Goal: Task Accomplishment & Management: Manage account settings

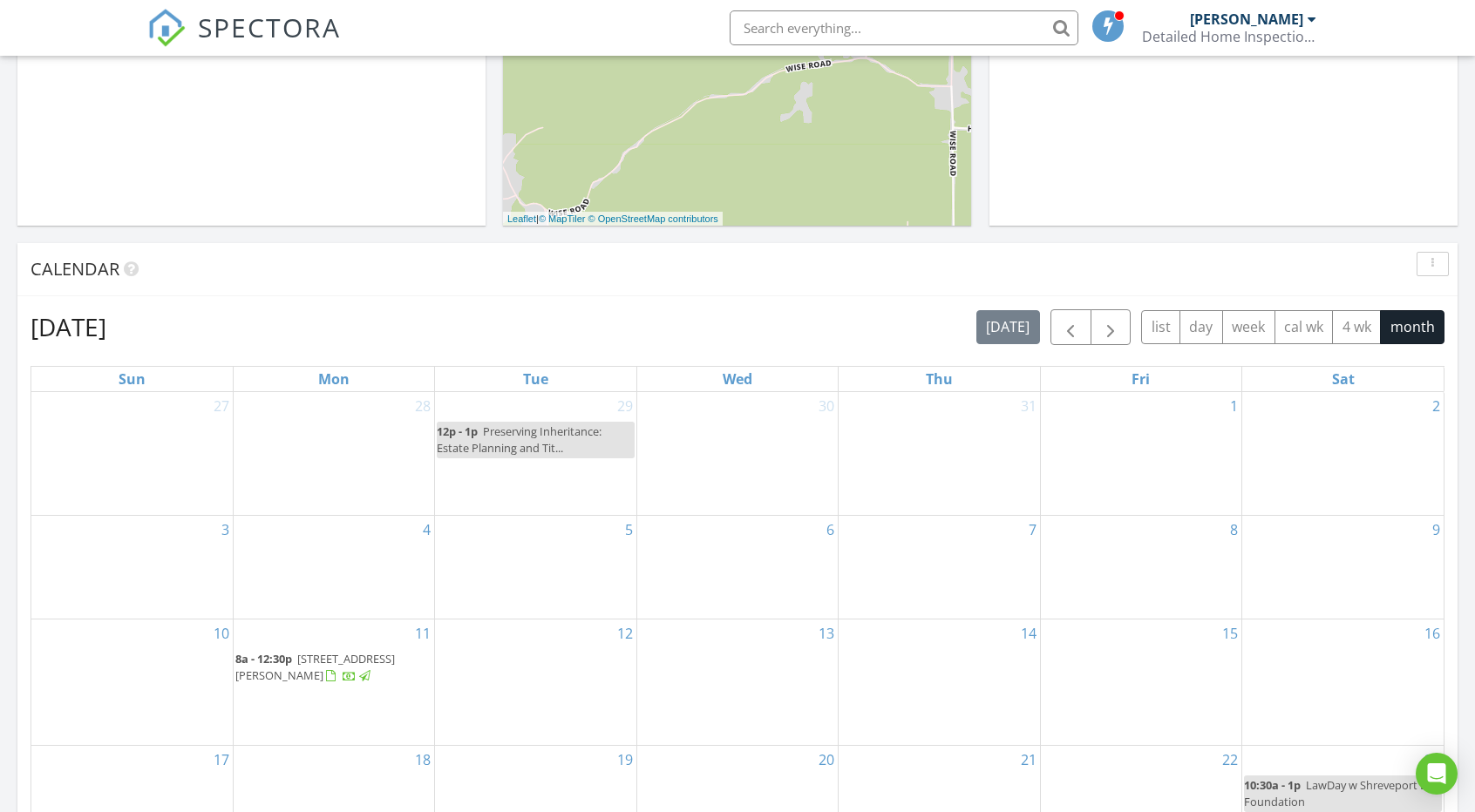
scroll to position [525, 0]
click at [1111, 321] on span "button" at bounding box center [1111, 326] width 21 height 21
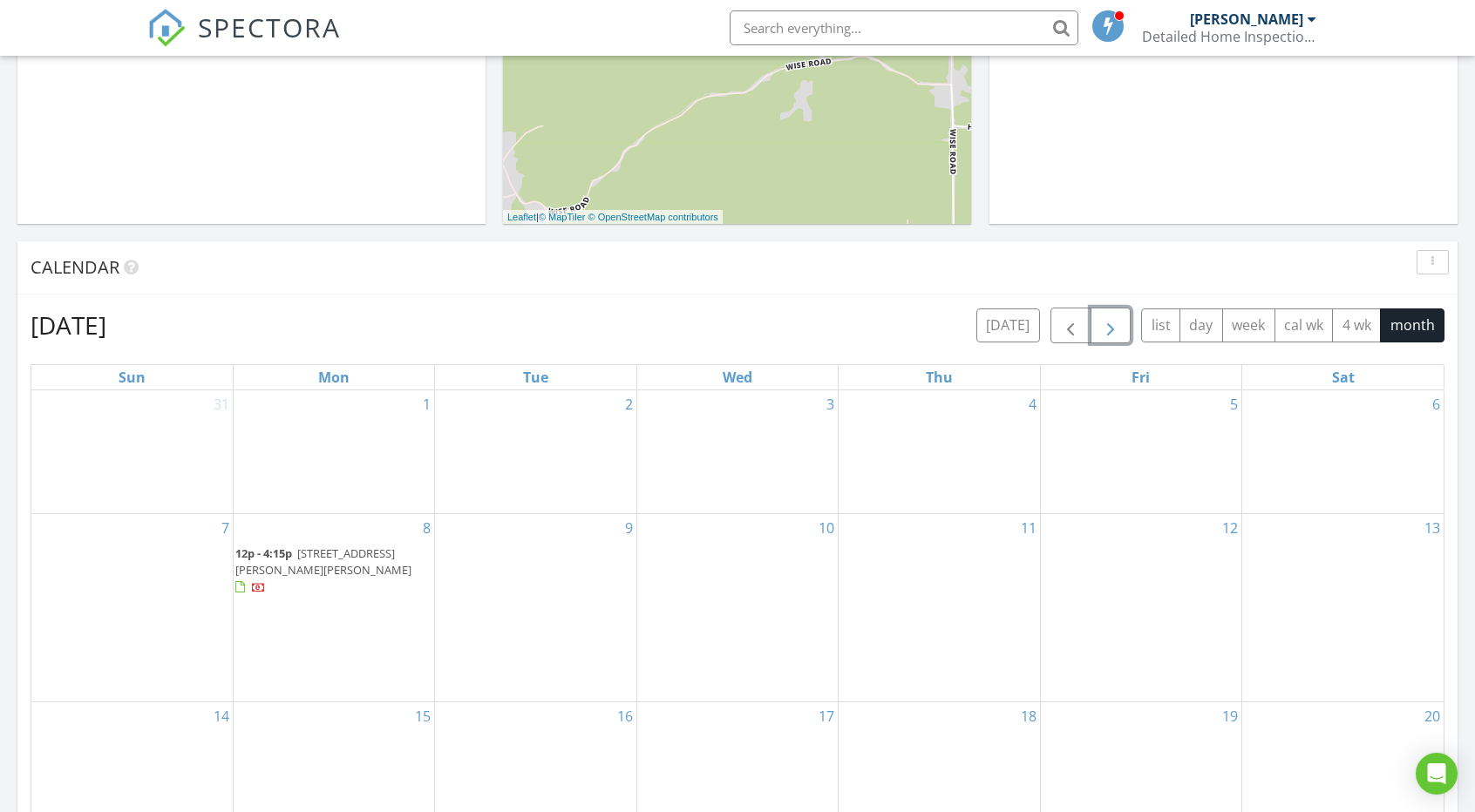
click at [369, 554] on span "513 Torbet Dr, Homer 71040" at bounding box center [324, 561] width 176 height 32
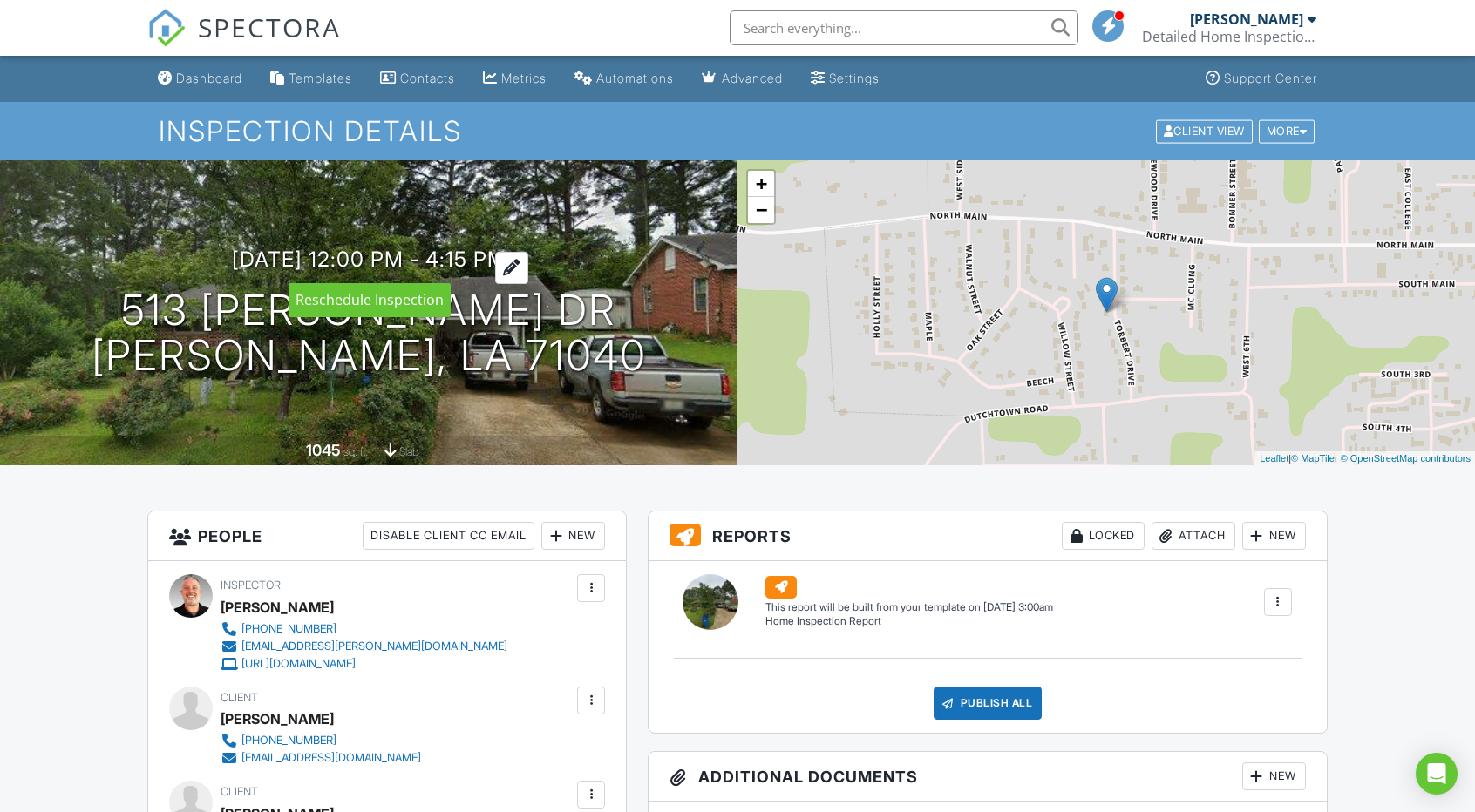
click at [528, 259] on div at bounding box center [511, 268] width 33 height 32
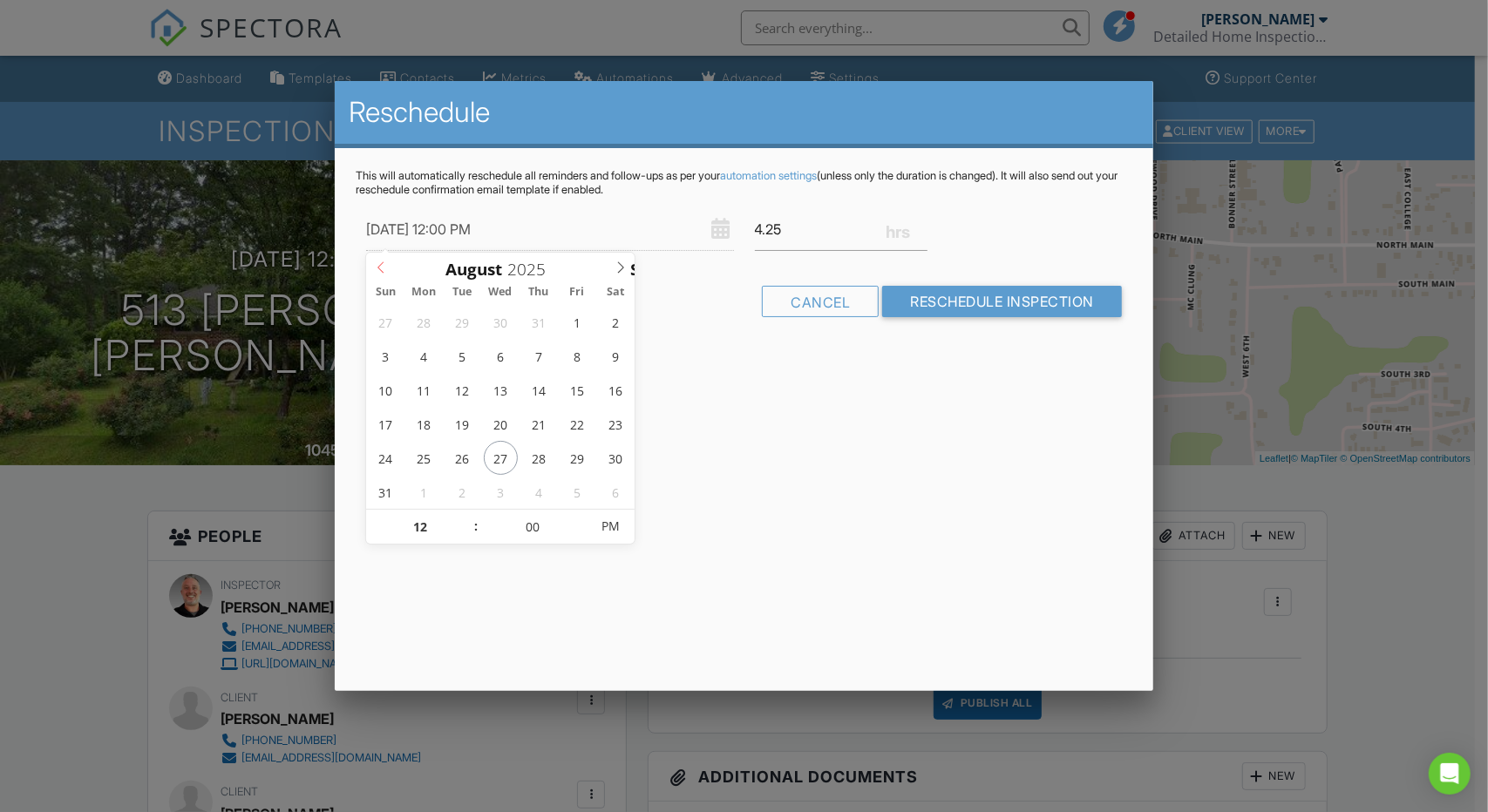
click at [379, 268] on icon at bounding box center [381, 267] width 6 height 11
click at [622, 266] on icon at bounding box center [620, 267] width 6 height 11
type input "[DATE] 12:00 PM"
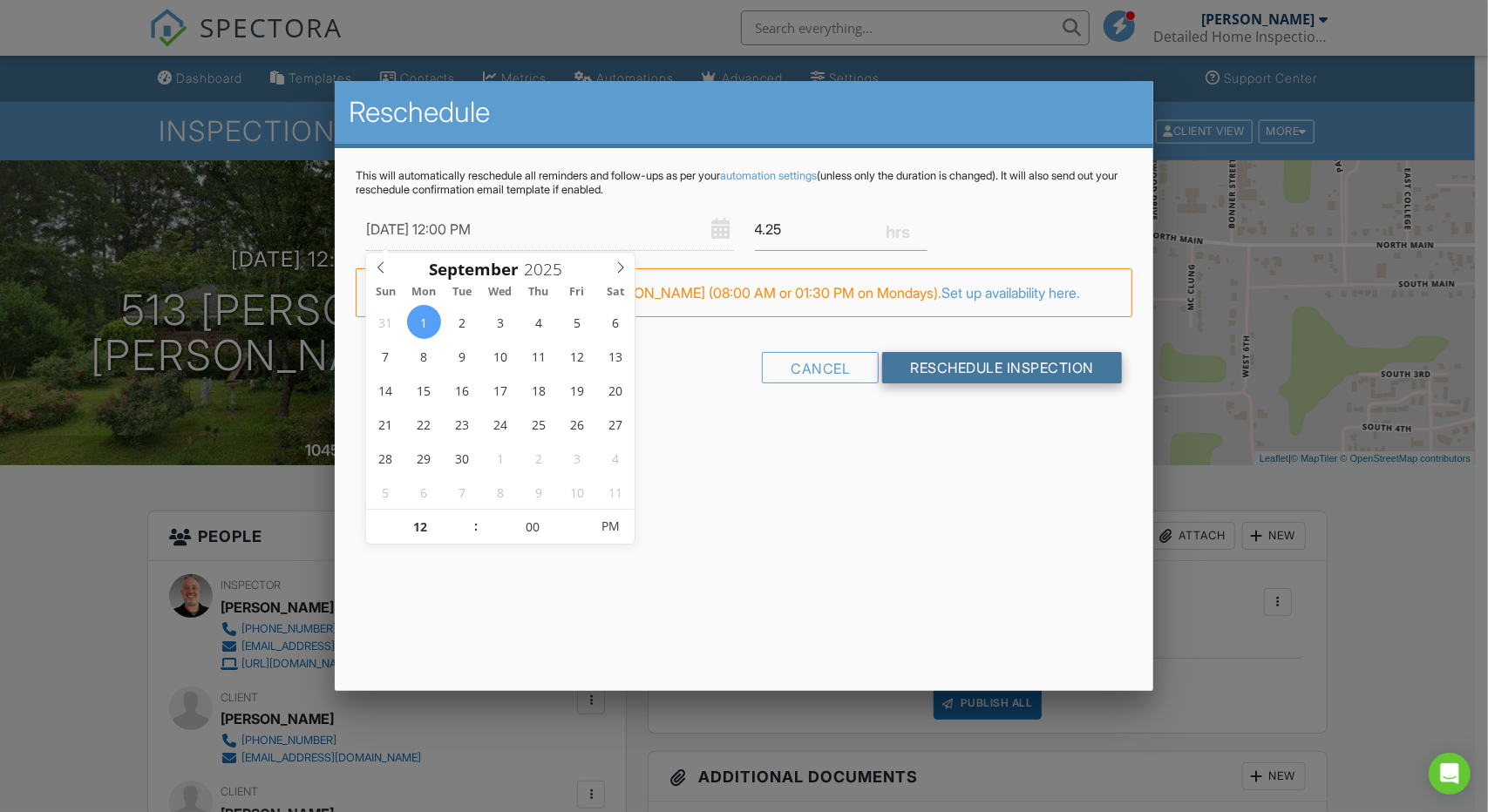
click at [965, 376] on input "Reschedule Inspection" at bounding box center [1001, 367] width 239 height 31
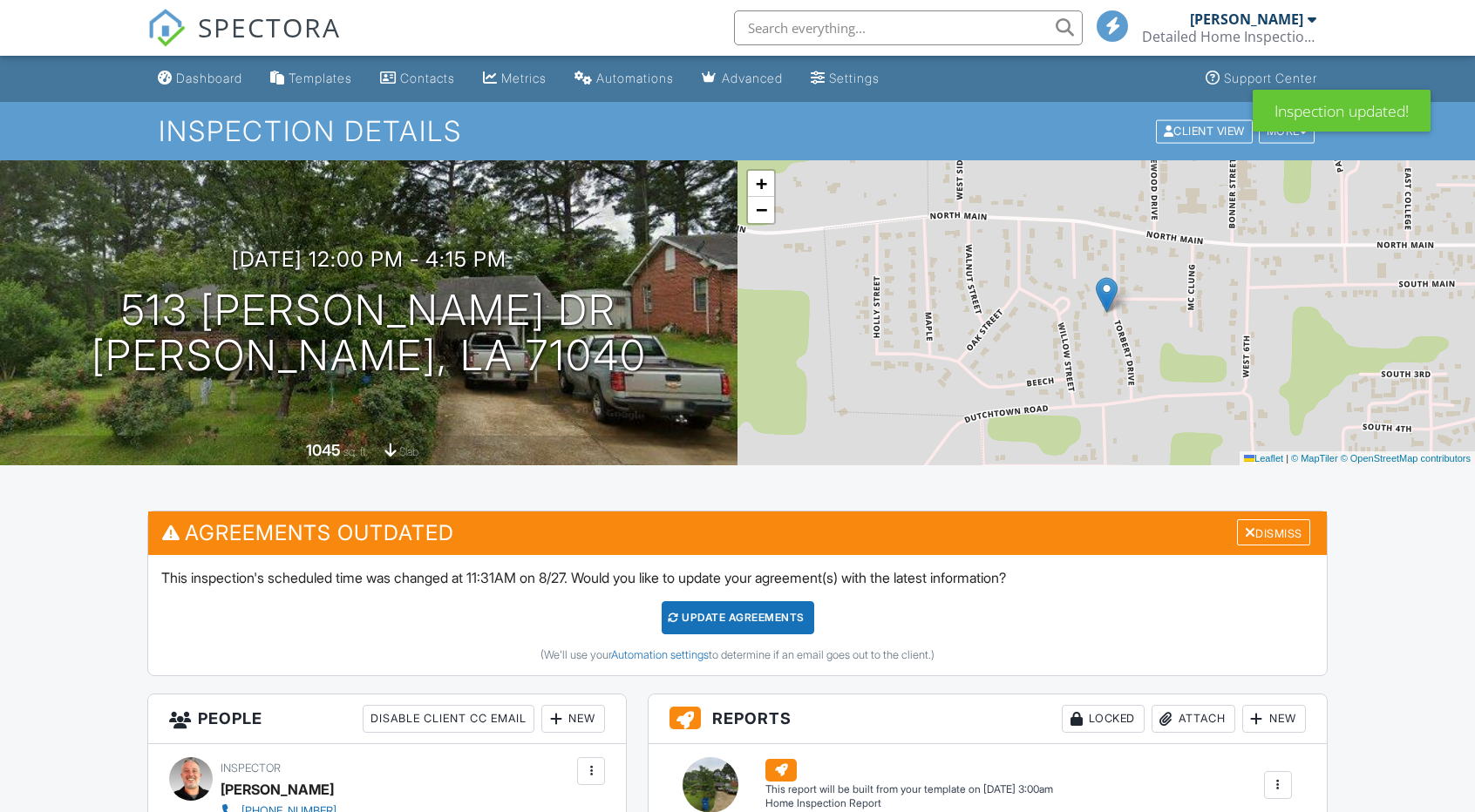
click at [739, 618] on div "Update Agreements" at bounding box center [738, 617] width 152 height 33
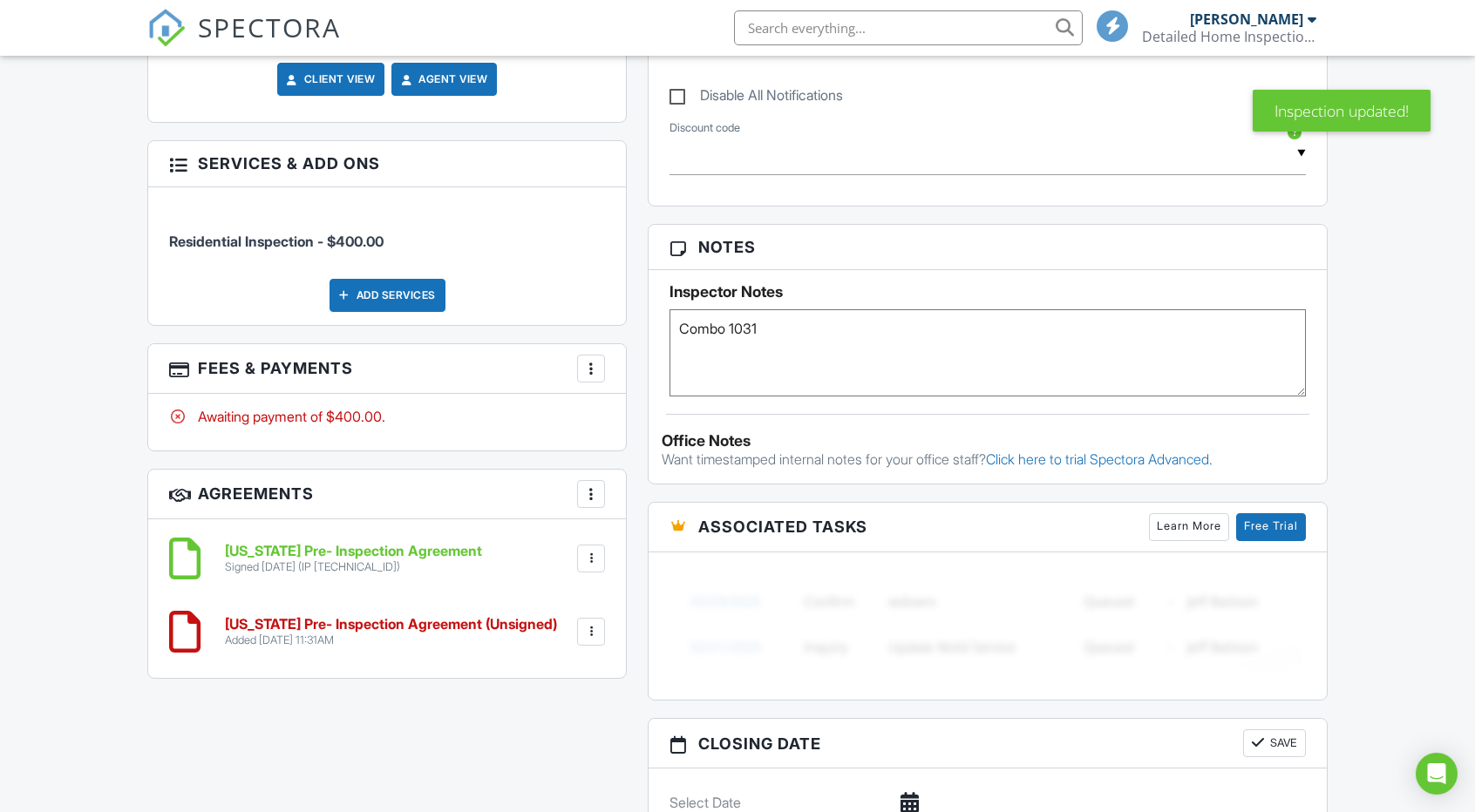
scroll to position [952, 0]
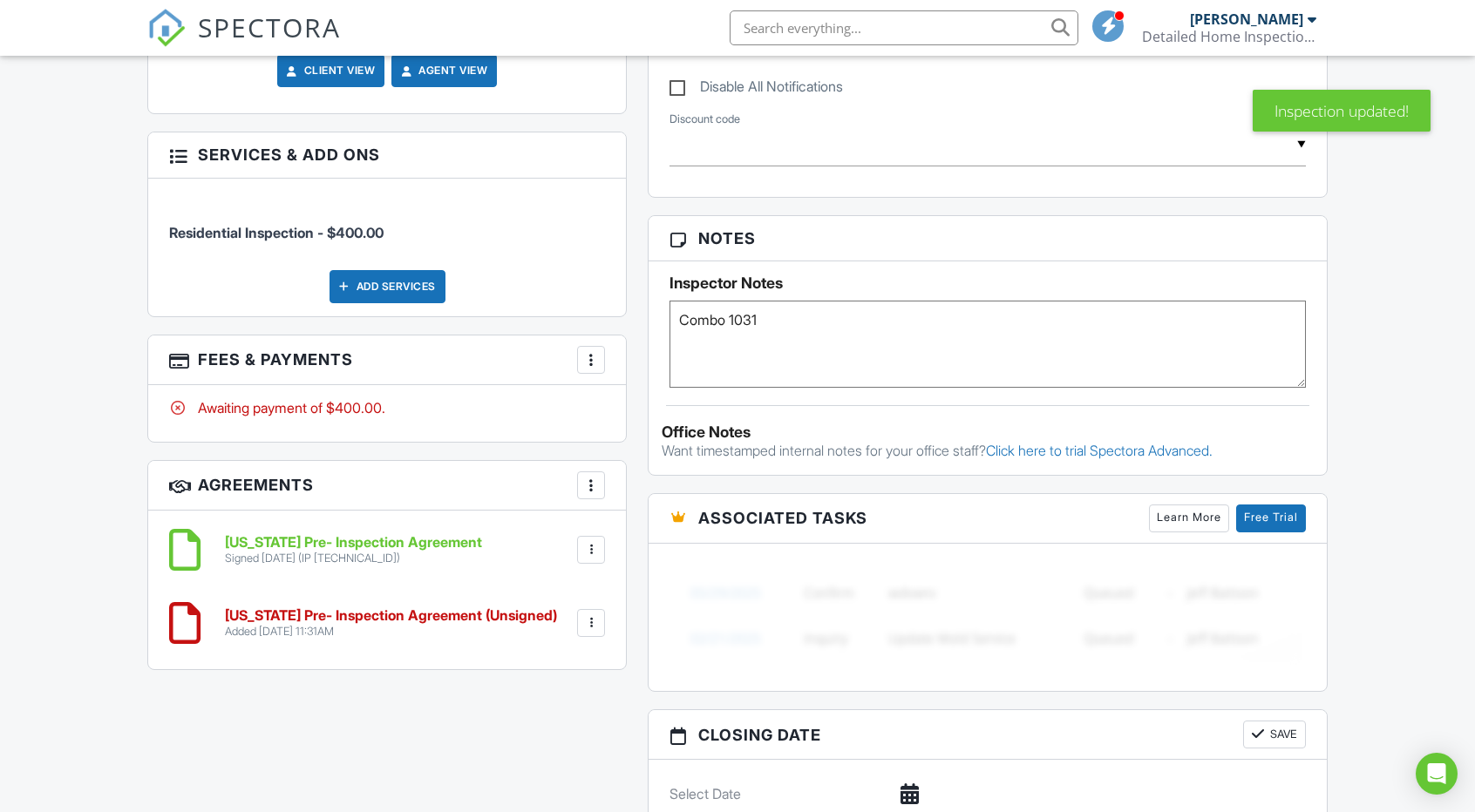
click at [591, 550] on div at bounding box center [591, 550] width 17 height 17
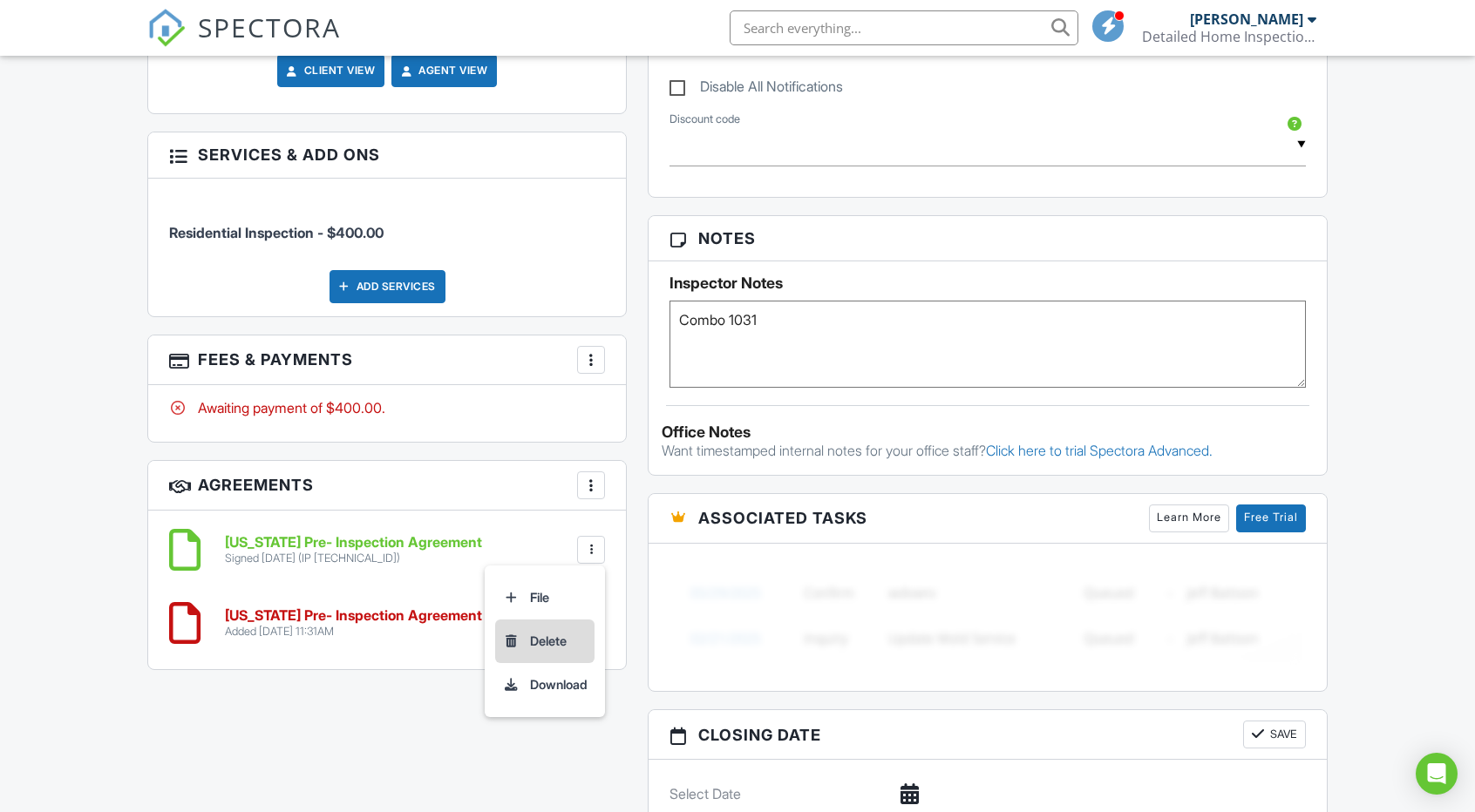
click at [556, 639] on li "Delete" at bounding box center [544, 642] width 99 height 44
